Goal: Transaction & Acquisition: Purchase product/service

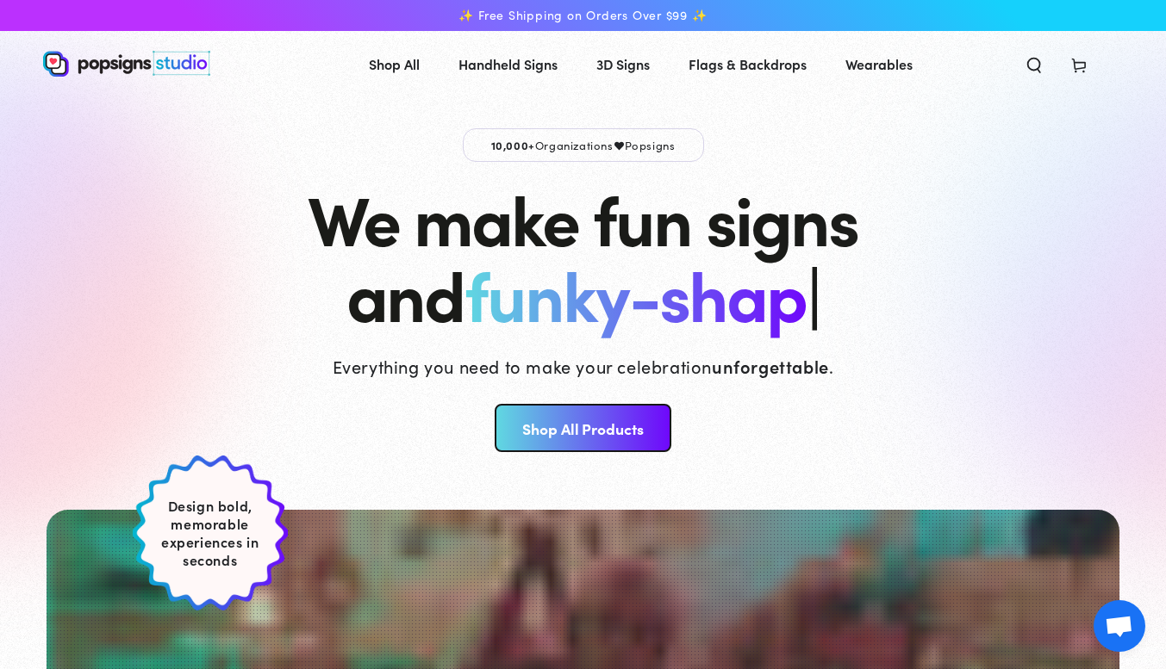
click at [601, 442] on link "Shop All Products" at bounding box center [583, 428] width 177 height 48
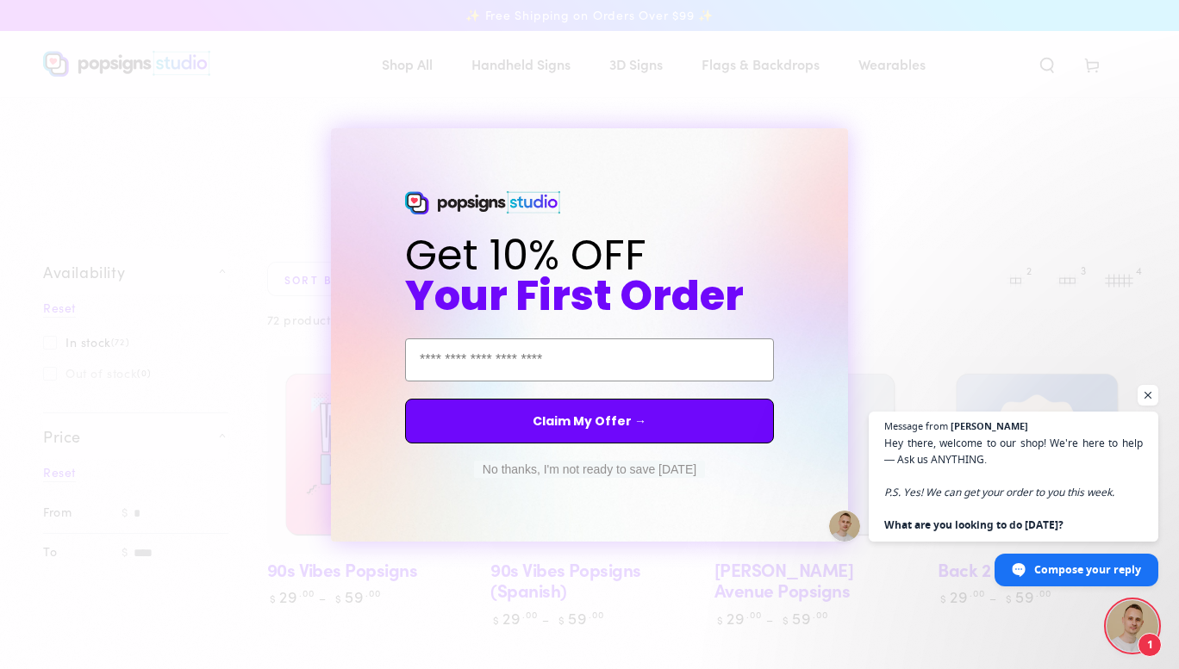
click at [651, 467] on button "No thanks, I'm not ready to save today" at bounding box center [589, 469] width 231 height 17
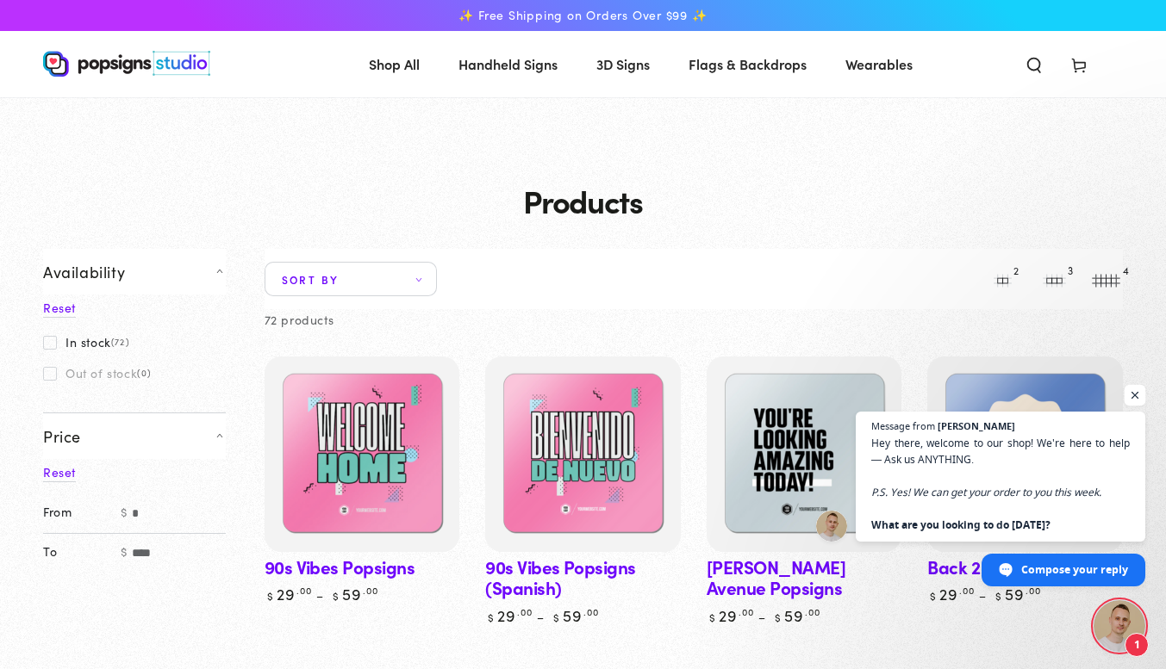
click at [1140, 399] on span "Open chat" at bounding box center [1135, 396] width 22 height 22
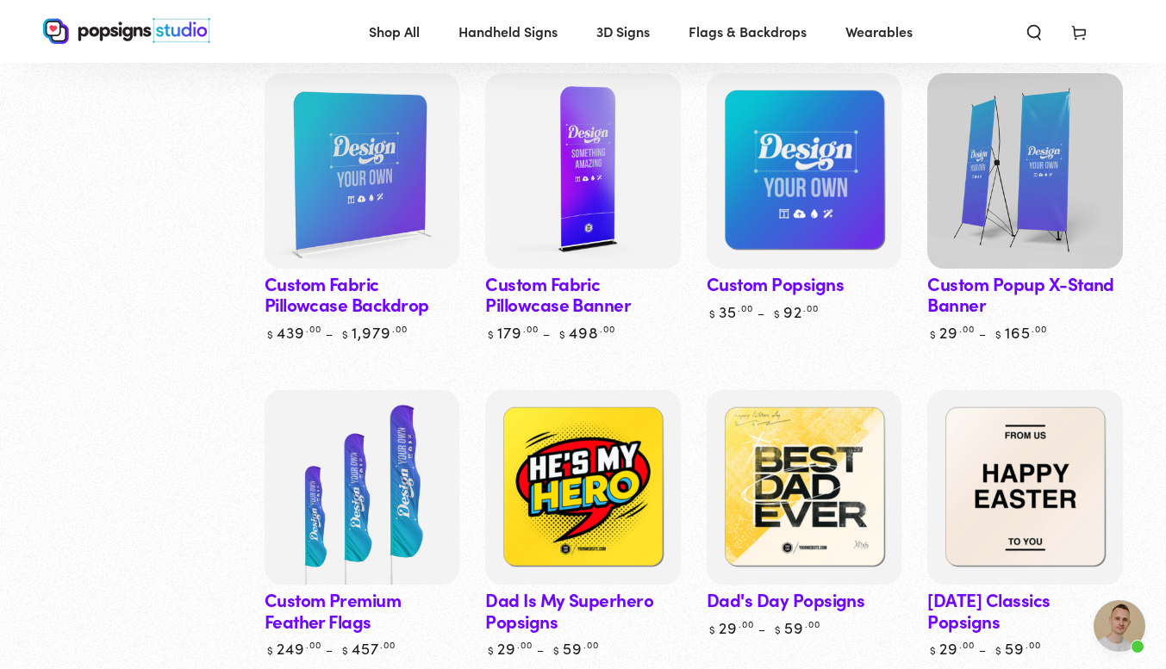
scroll to position [1913, 0]
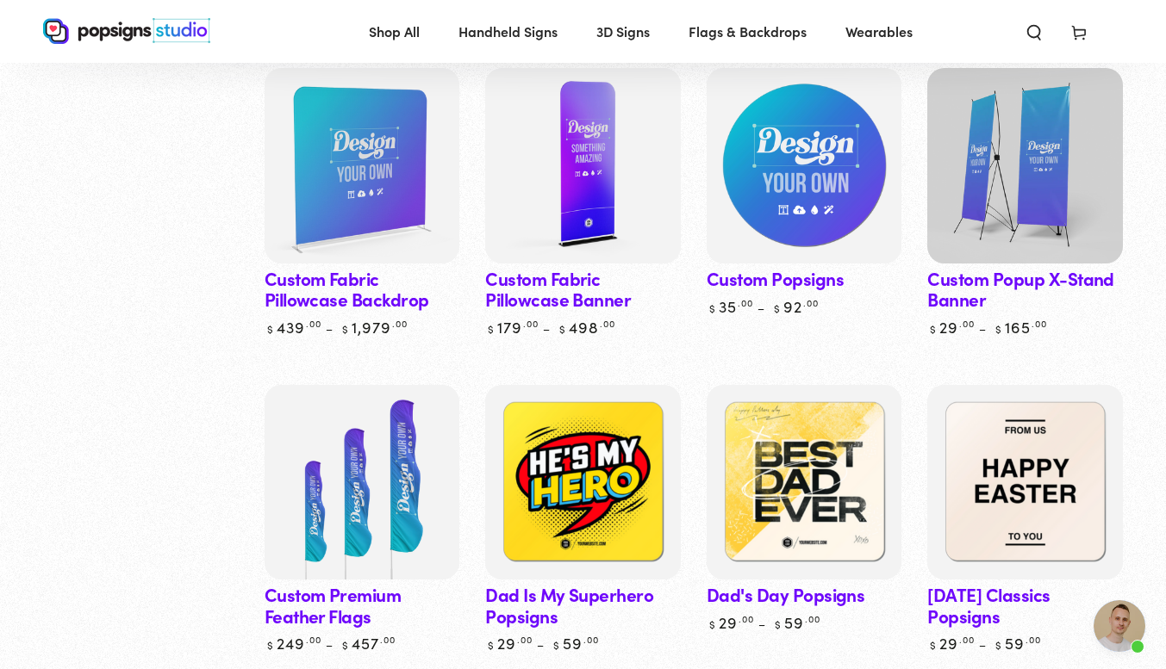
click at [810, 173] on img at bounding box center [803, 165] width 201 height 201
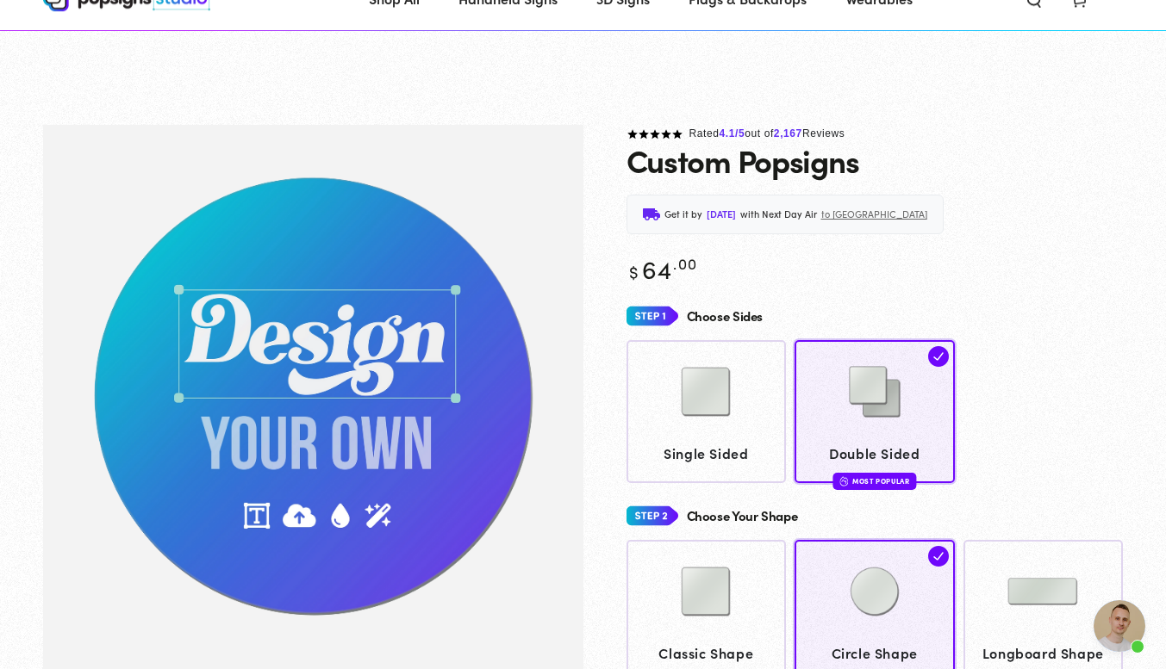
scroll to position [128, 0]
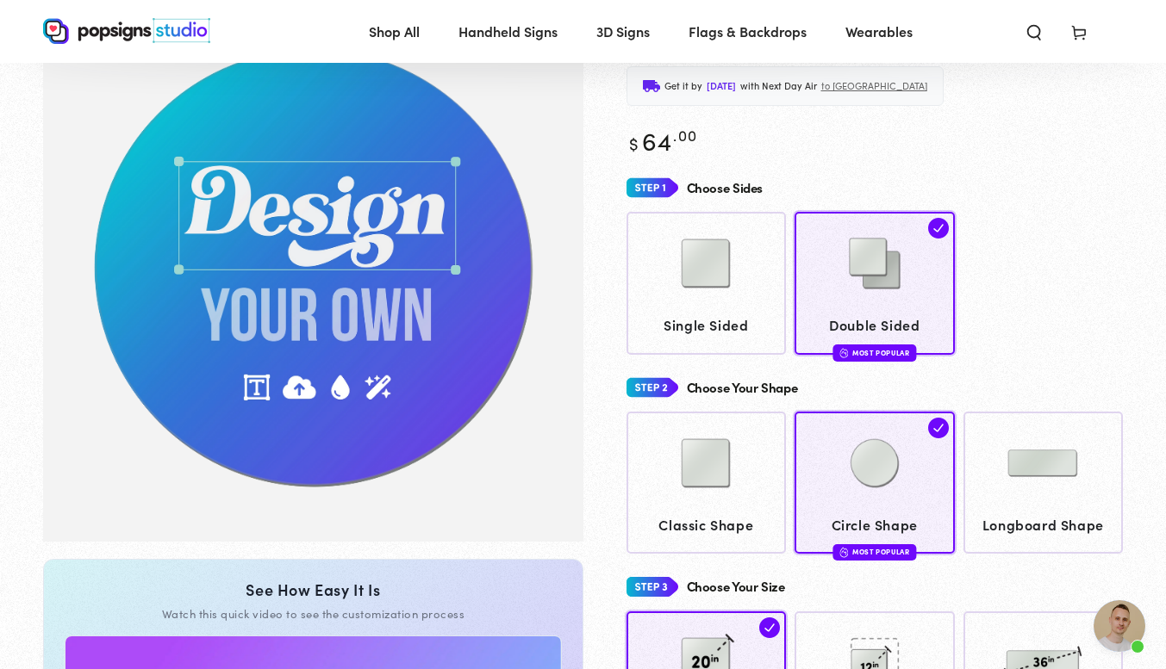
click at [1059, 270] on div "Single Sided Double Sided Most Popular" at bounding box center [874, 283] width 497 height 142
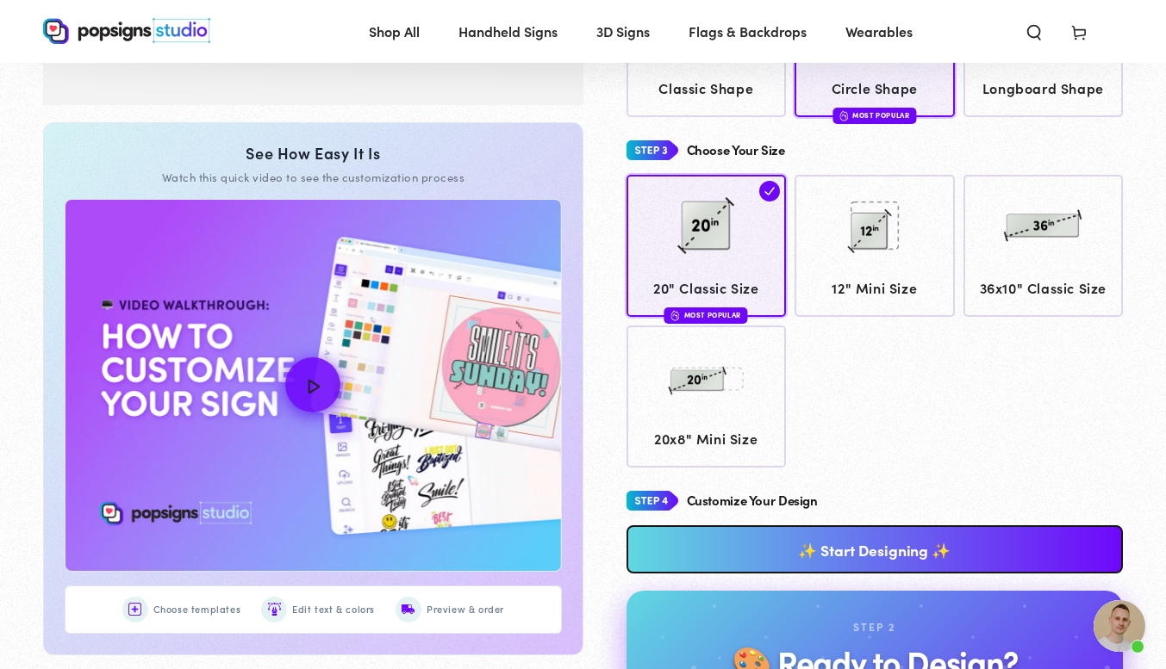
scroll to position [400, 0]
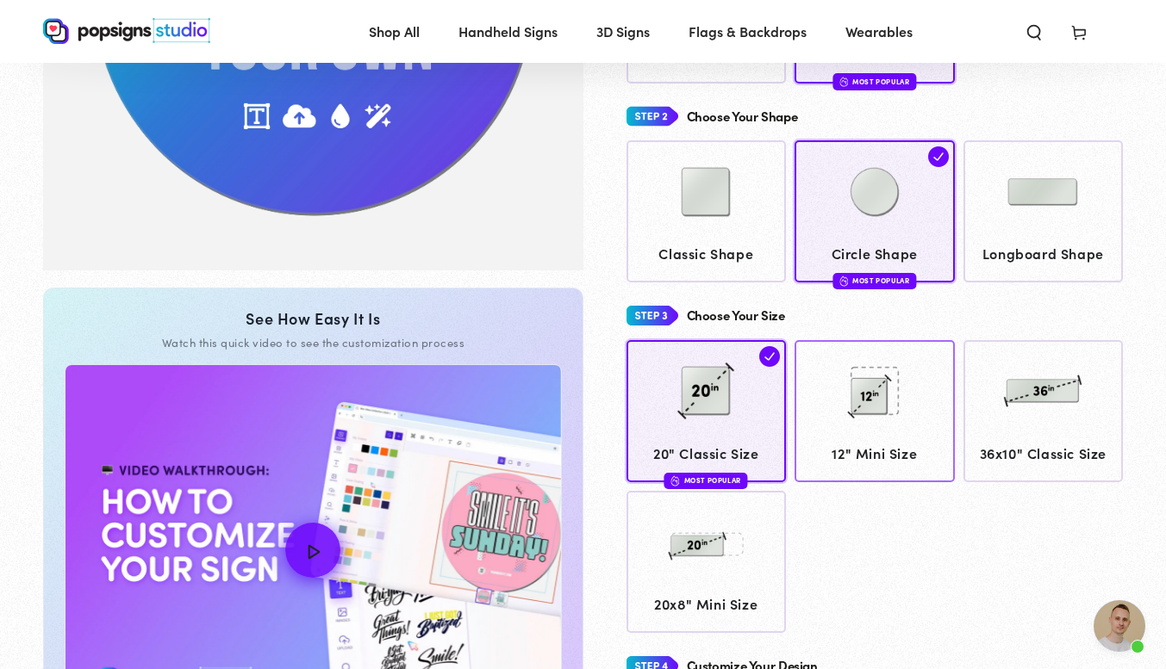
click at [891, 393] on img at bounding box center [874, 391] width 86 height 86
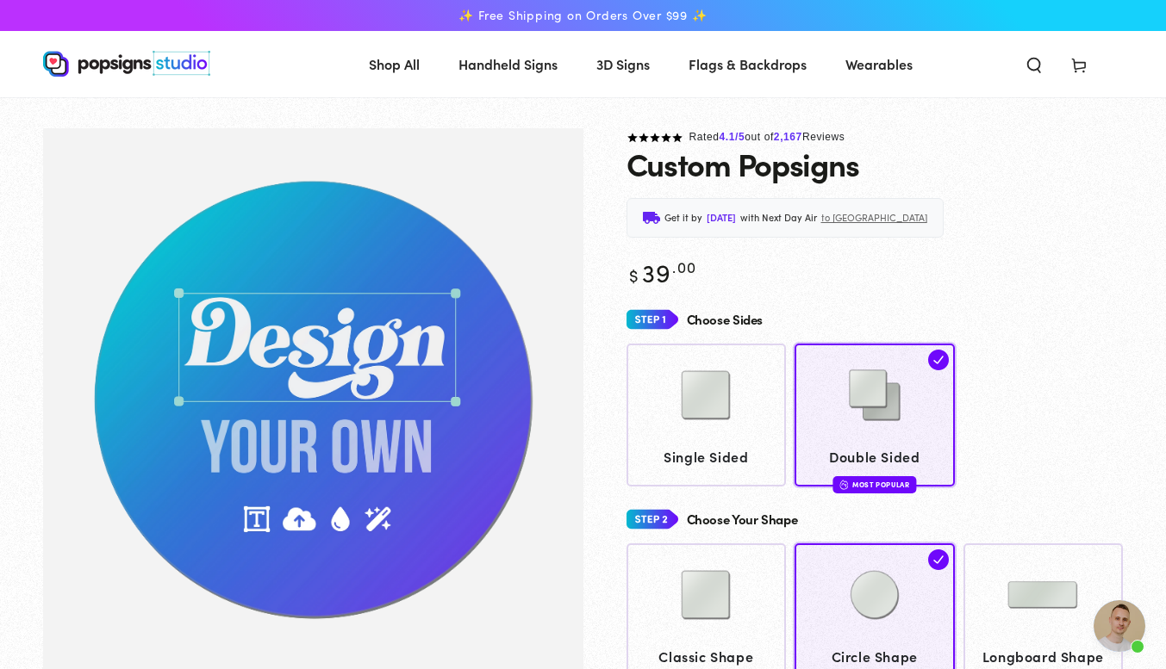
scroll to position [3, 0]
